Goal: Browse casually: Explore the website without a specific task or goal

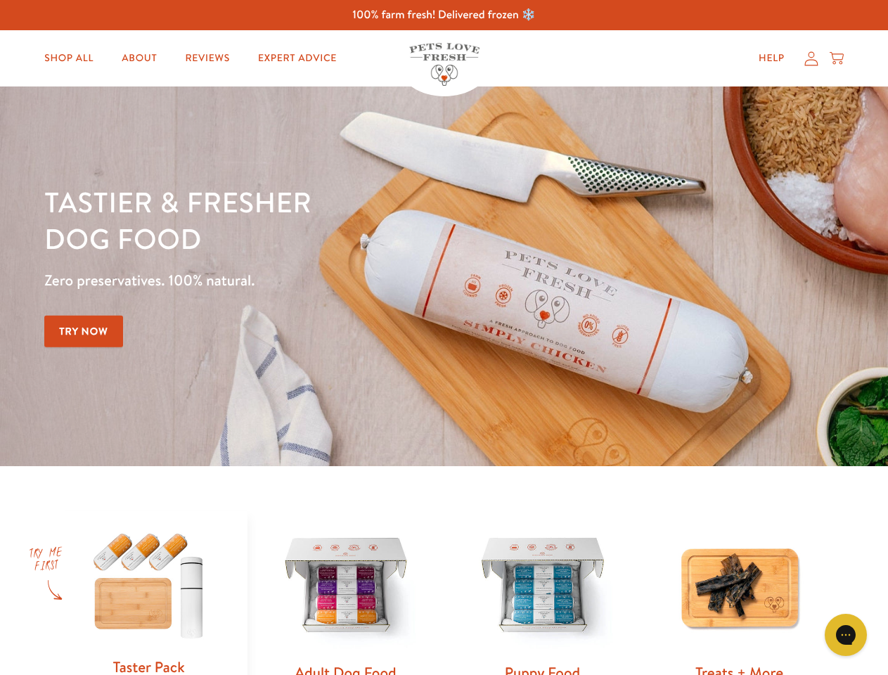
click at [444, 338] on div "Tastier & fresher dog food Zero preservatives. 100% natural. Try Now" at bounding box center [310, 277] width 533 height 186
click at [846, 635] on icon "Gorgias live chat" at bounding box center [845, 634] width 13 height 13
